Goal: Check status: Check status

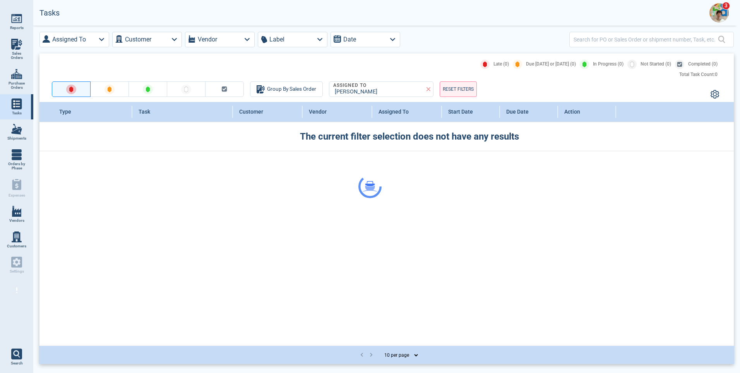
click at [15, 51] on span "Sales Orders" at bounding box center [16, 55] width 21 height 9
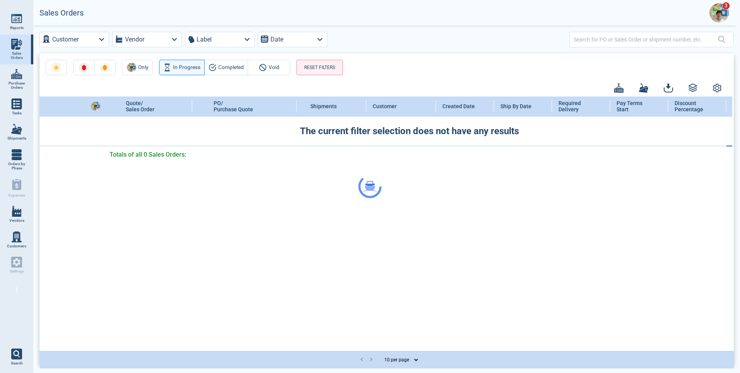
click at [600, 40] on div at bounding box center [370, 186] width 740 height 373
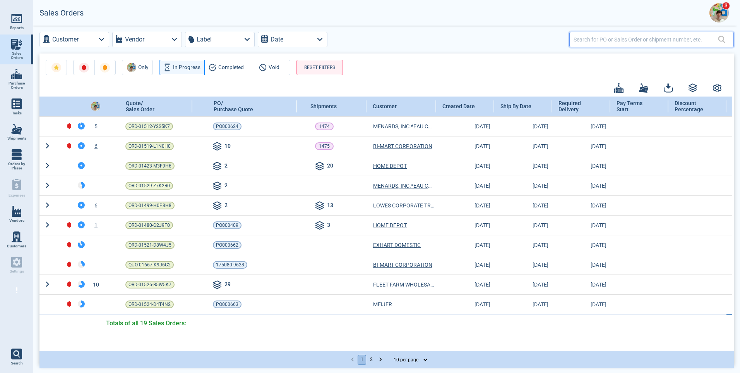
click at [599, 40] on input "text" at bounding box center [646, 39] width 144 height 11
type input "911"
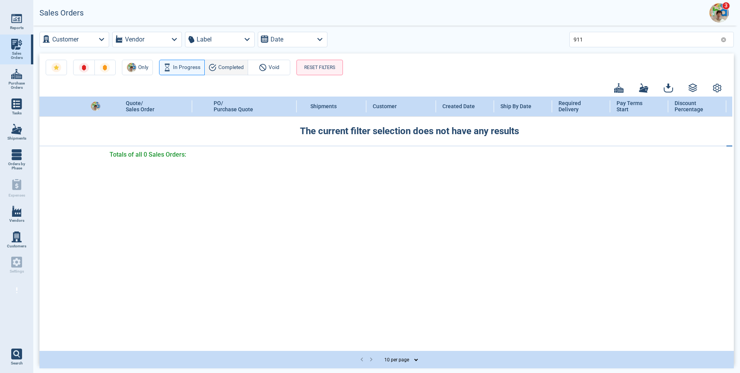
click at [228, 67] on span "Completed" at bounding box center [231, 67] width 26 height 9
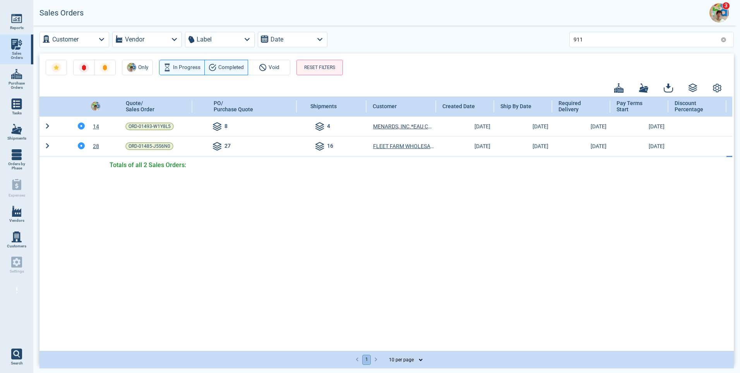
click at [64, 330] on div "Quote/ Sales Order PO/ Purchase Quote Shipments Customer Created Date Ship By D…" at bounding box center [386, 222] width 693 height 252
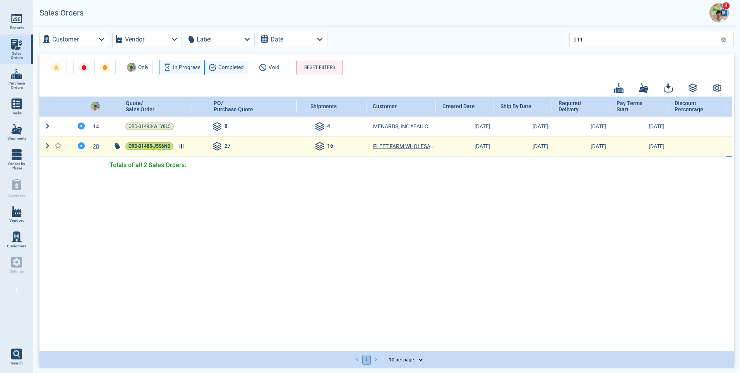
click at [148, 147] on span "ORD-01485-J5S6N0" at bounding box center [150, 146] width 42 height 8
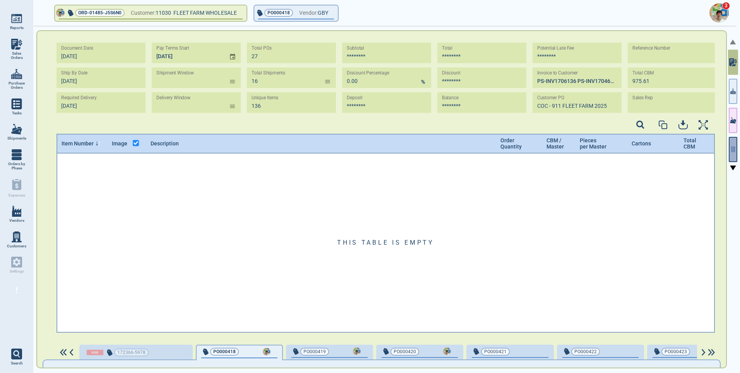
click at [733, 147] on icon "button" at bounding box center [733, 149] width 7 height 7
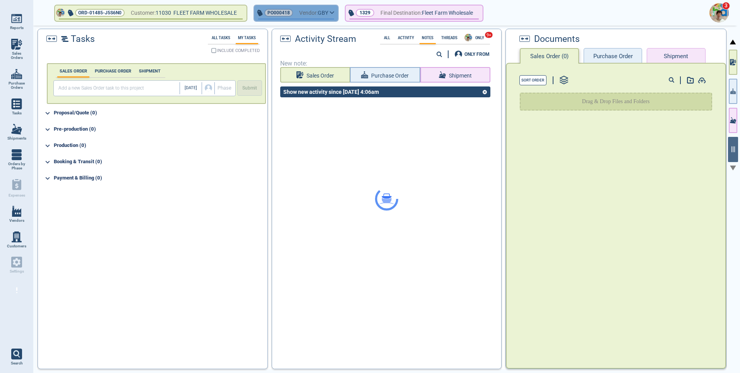
click at [334, 13] on icon "button" at bounding box center [332, 12] width 5 height 3
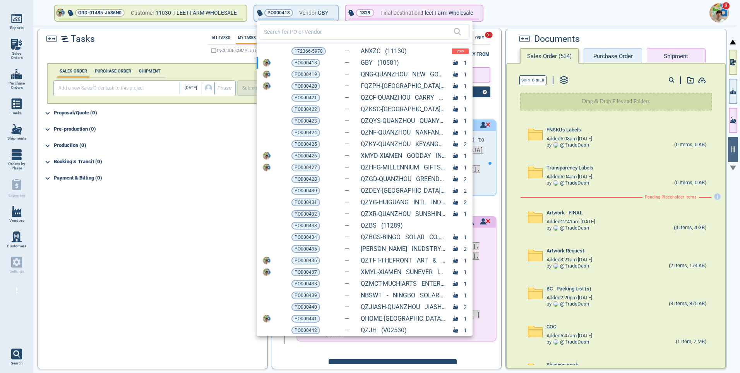
click at [306, 180] on span "PO000428" at bounding box center [306, 179] width 22 height 8
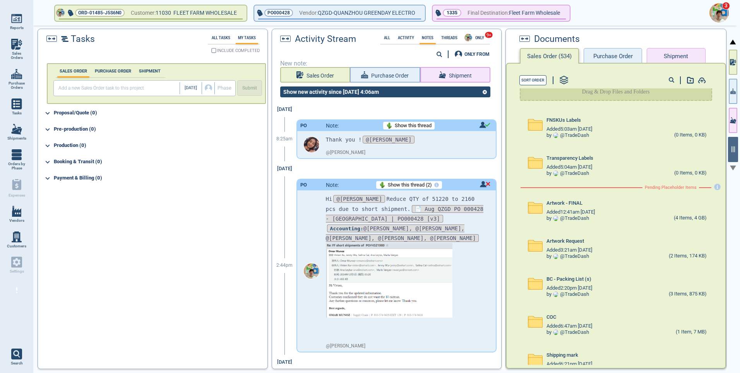
scroll to position [26, 0]
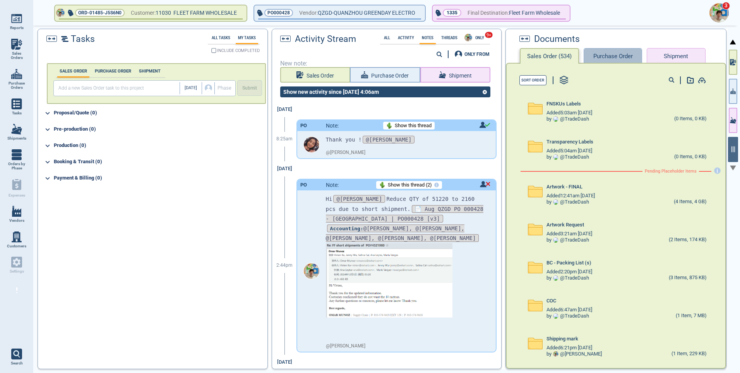
click at [612, 54] on button "Purchase Order" at bounding box center [613, 55] width 58 height 15
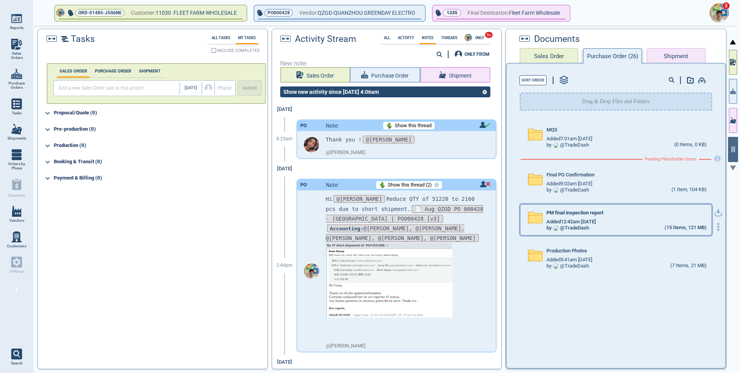
click at [604, 218] on div "PM final inspection report" at bounding box center [627, 214] width 160 height 9
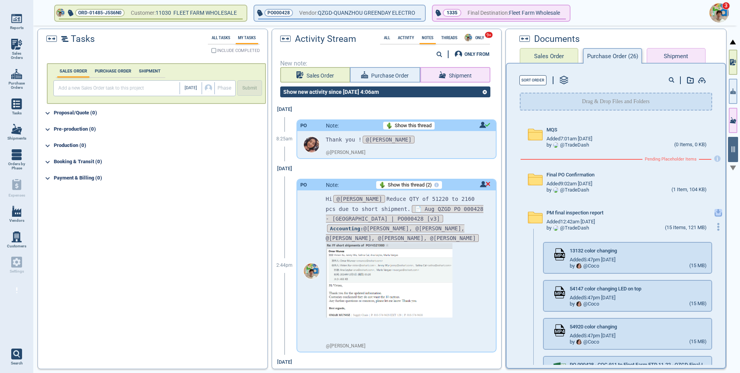
click at [715, 214] on icon "button" at bounding box center [719, 213] width 8 height 8
